Goal: Task Accomplishment & Management: Complete application form

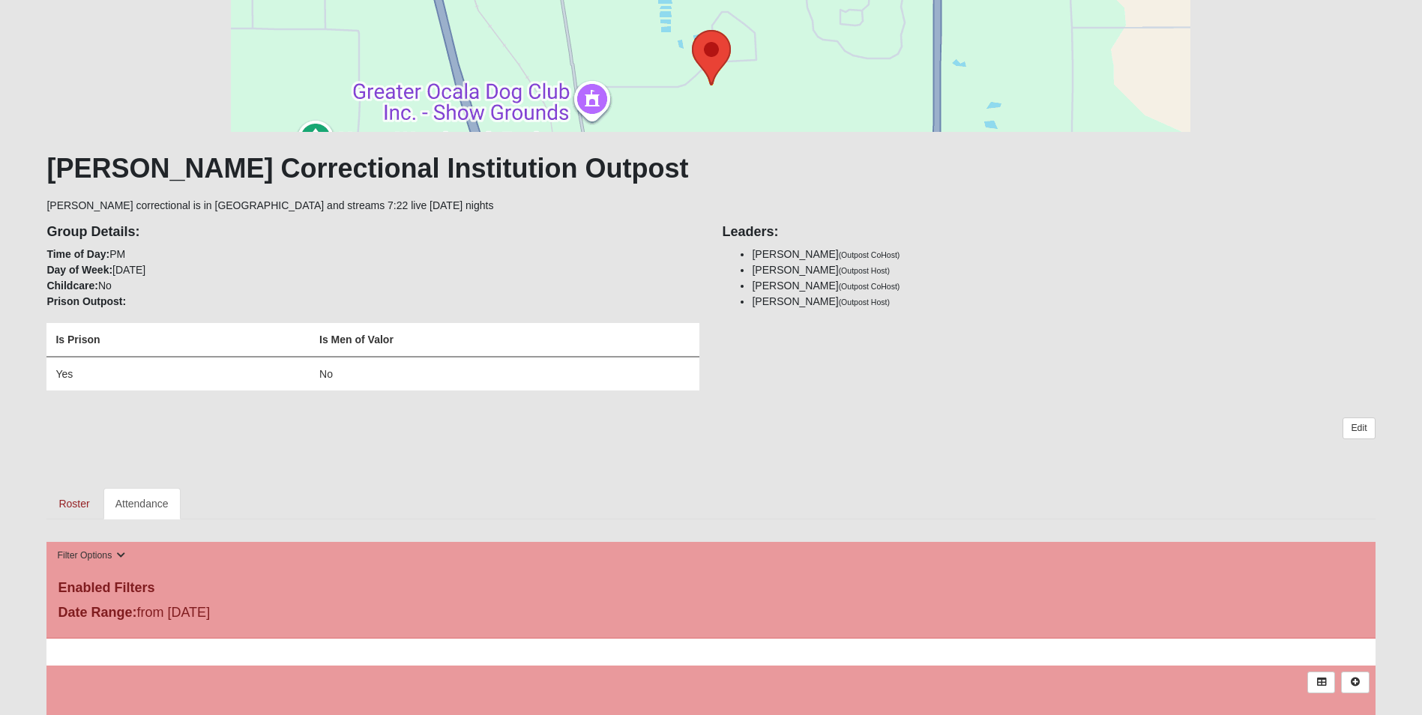
scroll to position [375, 0]
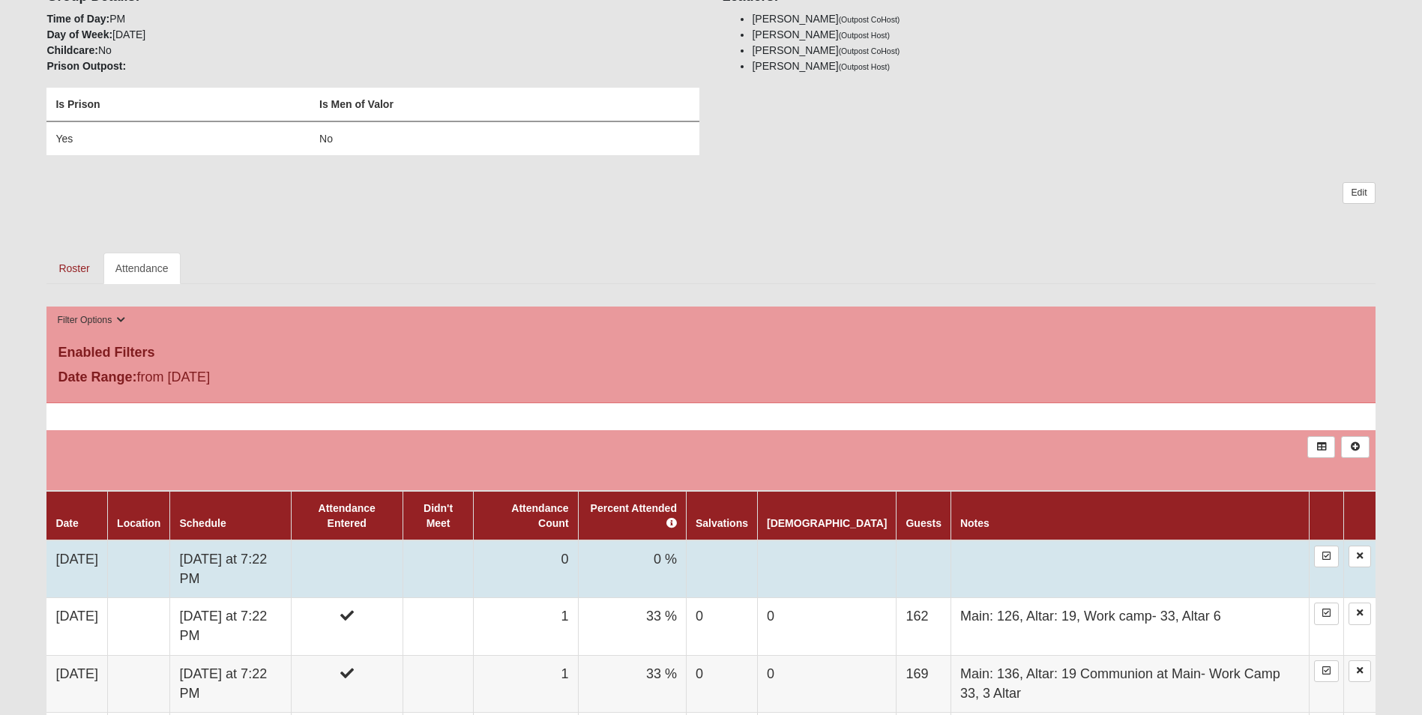
click at [561, 568] on td "0" at bounding box center [526, 569] width 104 height 58
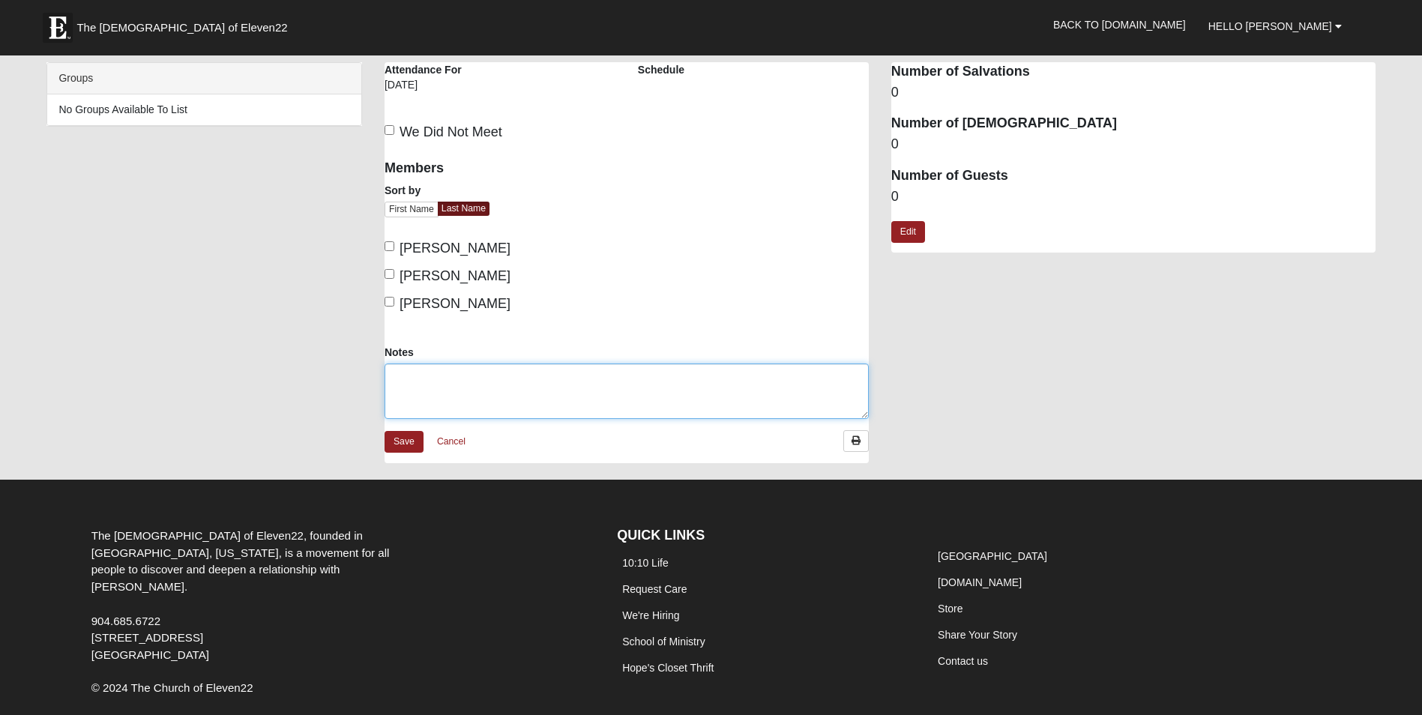
click at [403, 369] on textarea "Notes" at bounding box center [626, 390] width 484 height 55
type textarea "1"
click at [541, 375] on textarea "Main 112, Work Camp:38," at bounding box center [626, 390] width 484 height 55
click at [564, 378] on textarea "Main 112, Work Camp:38, Altar: 8, 4POF" at bounding box center [626, 390] width 484 height 55
type textarea "Main 112, Work Camp:38, Altar: 8, 4 POF"
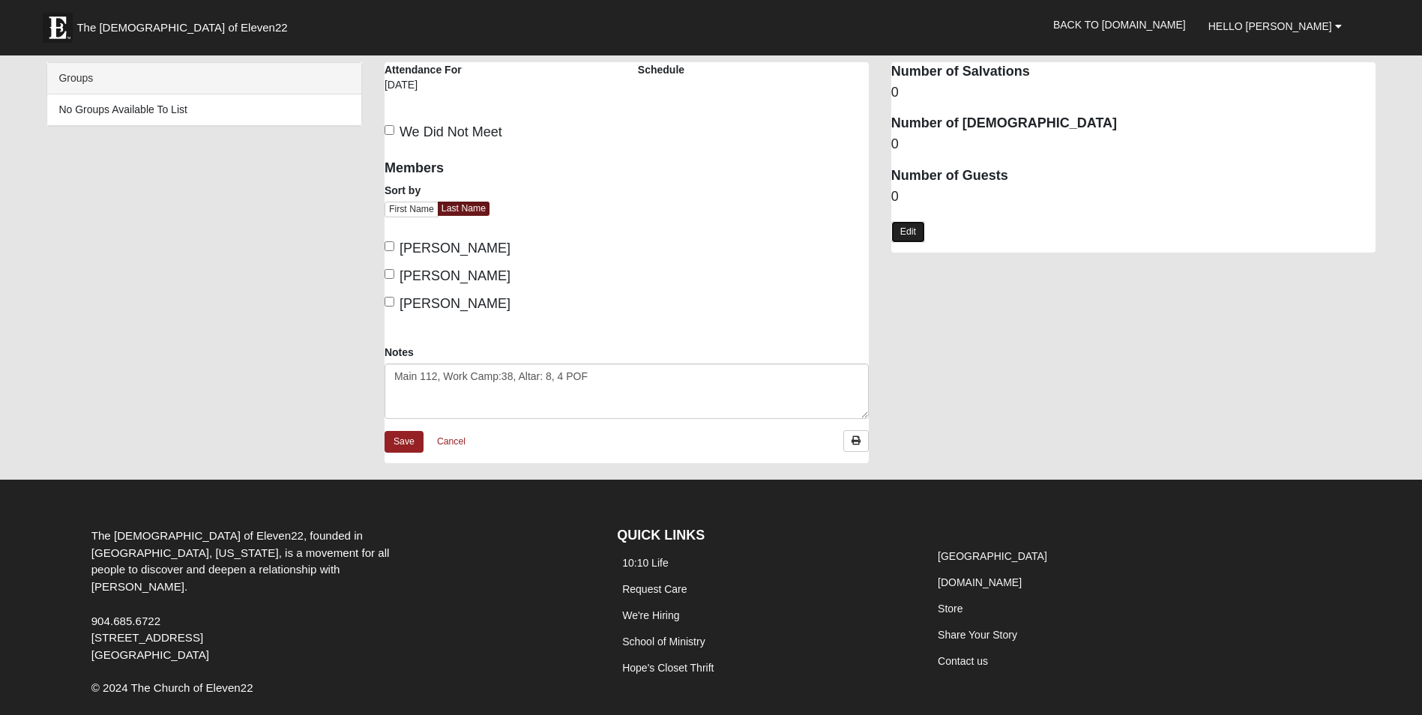
click at [922, 230] on link "Edit" at bounding box center [908, 232] width 34 height 22
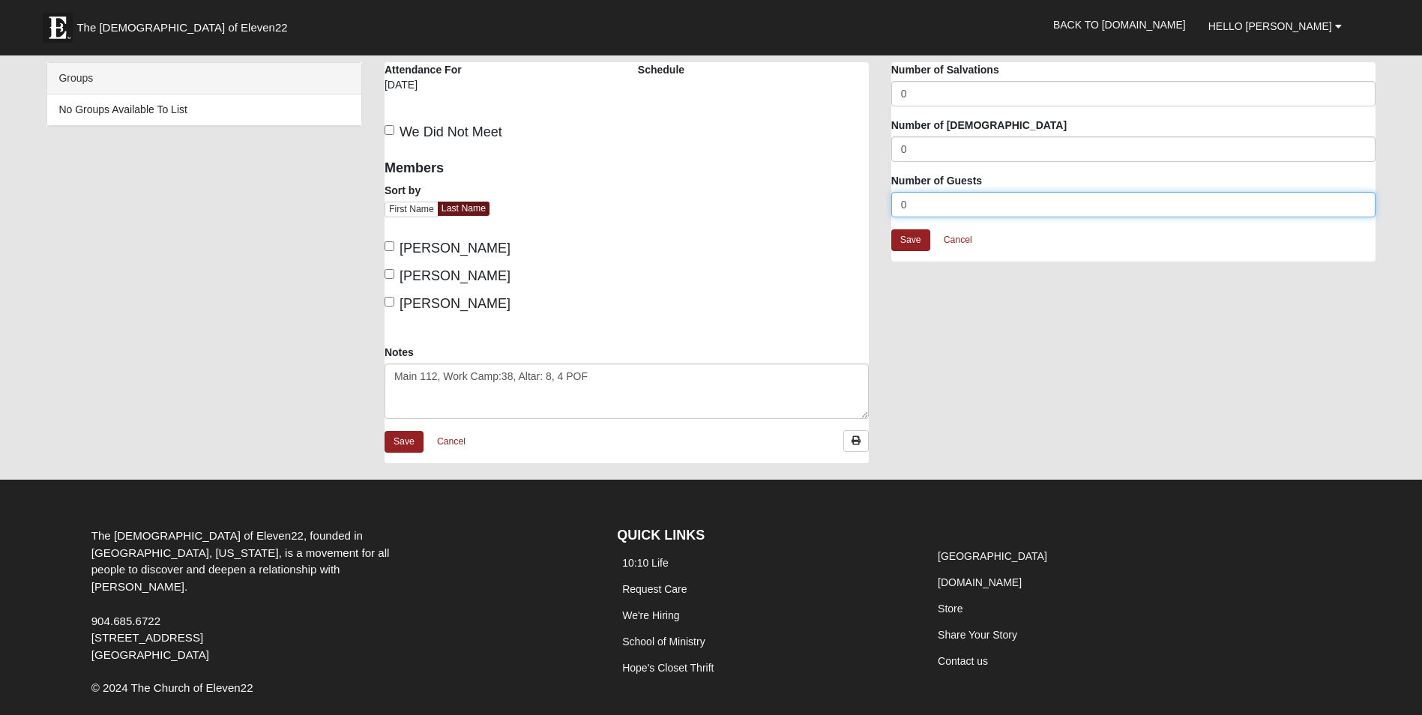
drag, startPoint x: 929, startPoint y: 202, endPoint x: 905, endPoint y: 191, distance: 26.2
click at [905, 191] on div "Number of Guests 0" at bounding box center [1133, 195] width 484 height 44
type input "150"
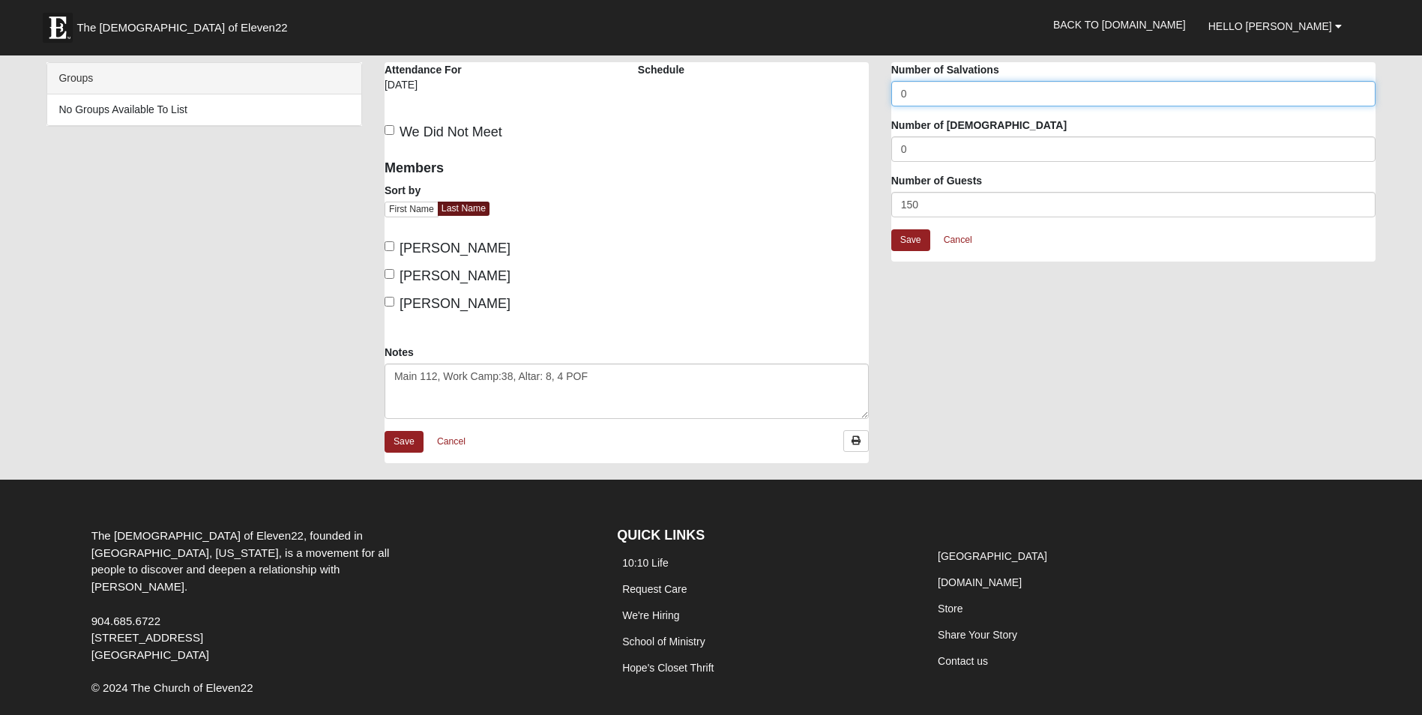
drag, startPoint x: 926, startPoint y: 98, endPoint x: 872, endPoint y: 90, distance: 53.8
click at [872, 90] on div "[PERSON_NAME] Correctional Institution Outpost Attendance Attendance For [DATE]…" at bounding box center [879, 270] width 1013 height 416
type input "4"
click at [920, 241] on link "Save" at bounding box center [910, 240] width 39 height 22
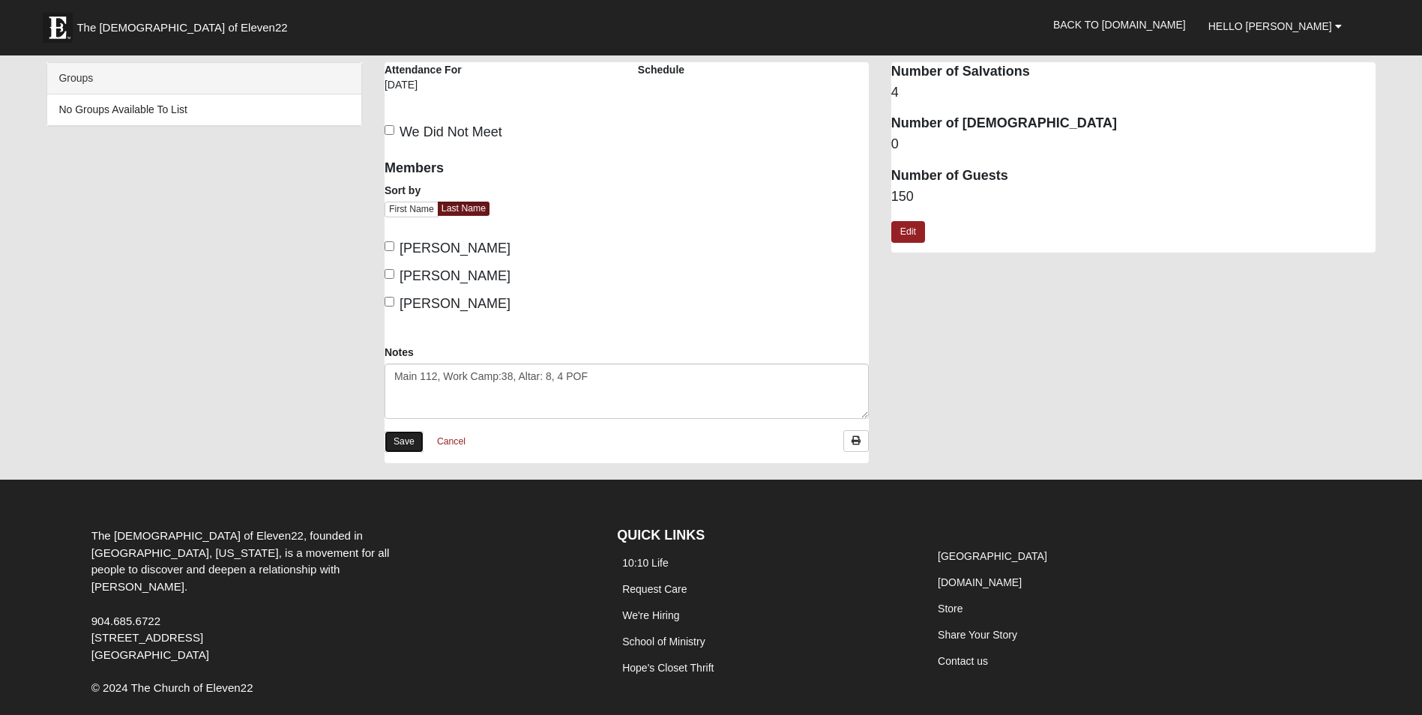
click at [402, 443] on link "Save" at bounding box center [403, 442] width 39 height 22
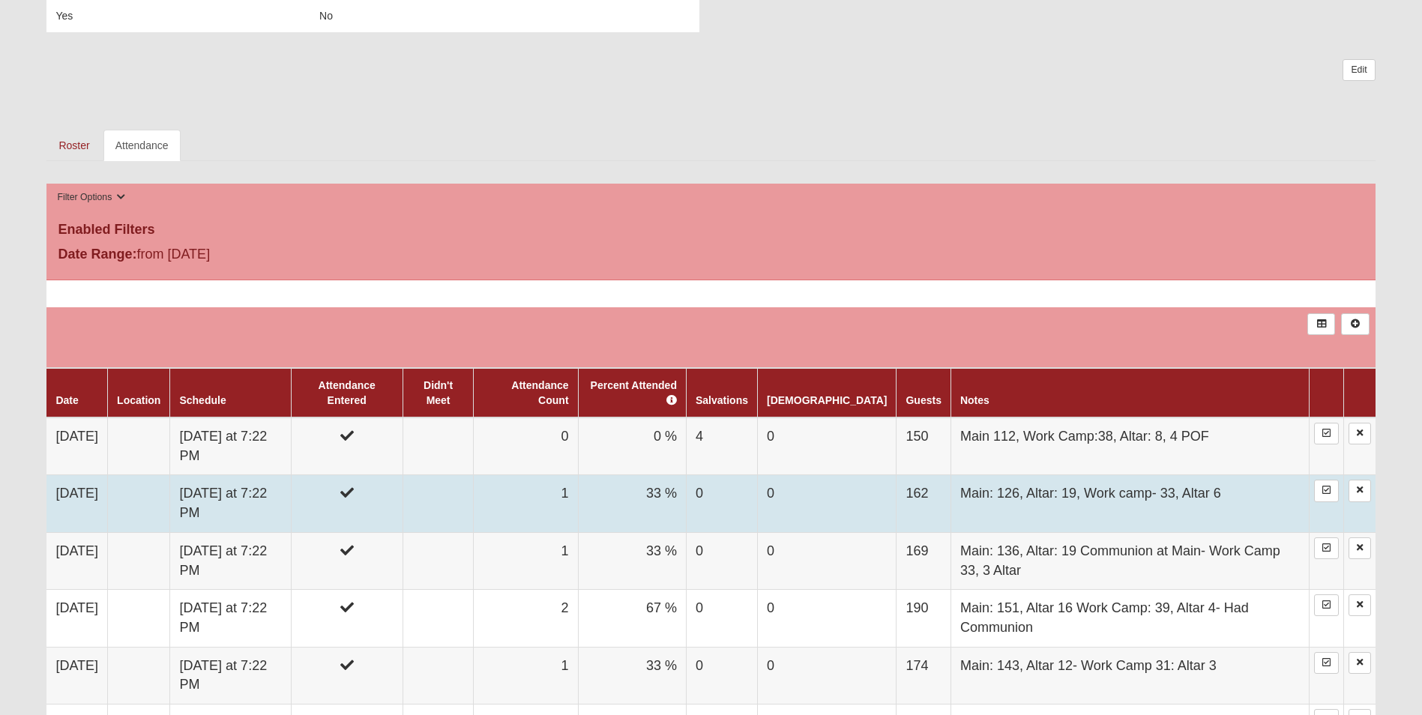
scroll to position [525, 0]
